Goal: Task Accomplishment & Management: Manage account settings

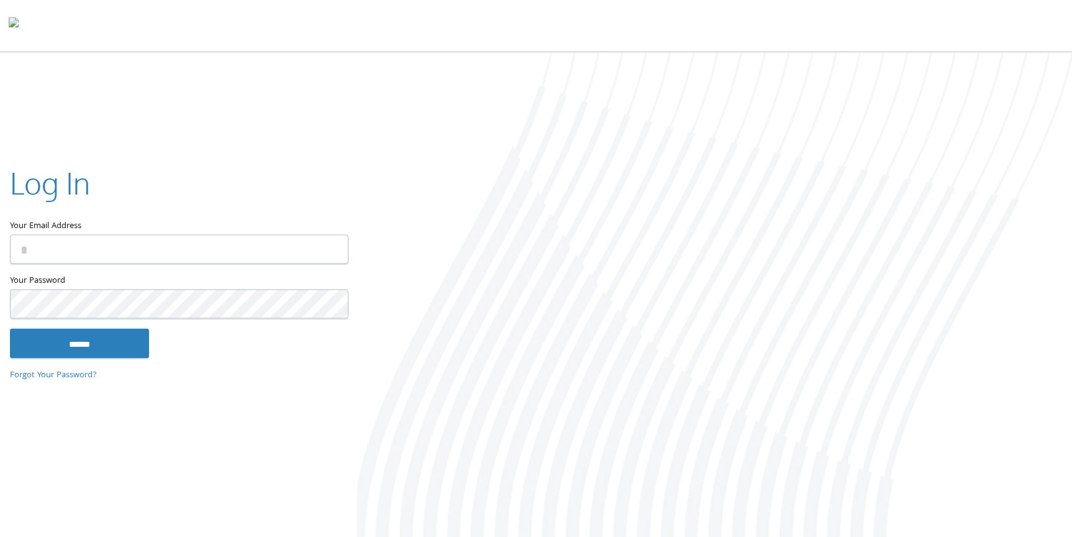
click at [0, 536] on com-1password-button at bounding box center [0, 539] width 0 height 0
type input "**********"
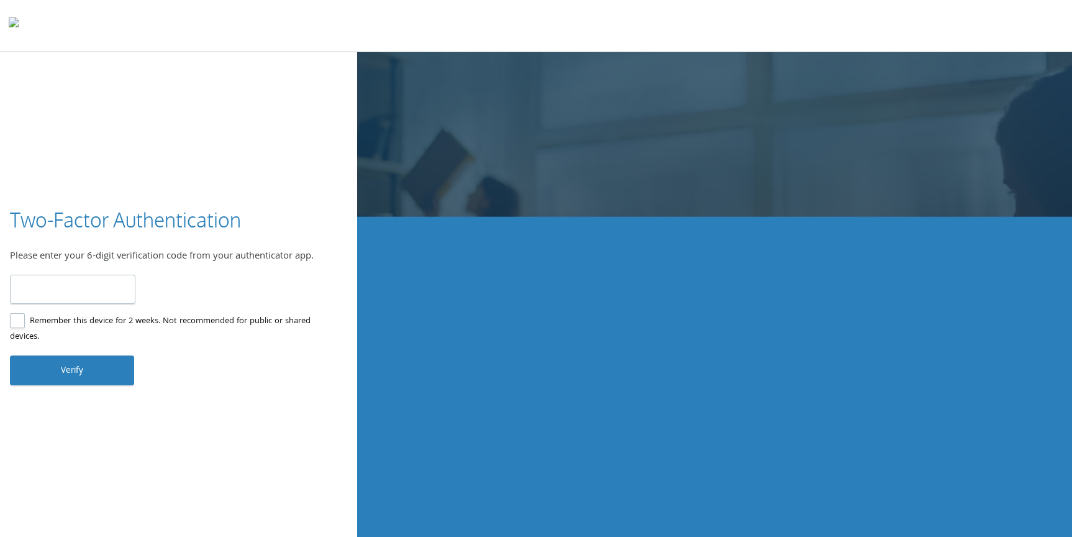
type input "******"
